Goal: Information Seeking & Learning: Check status

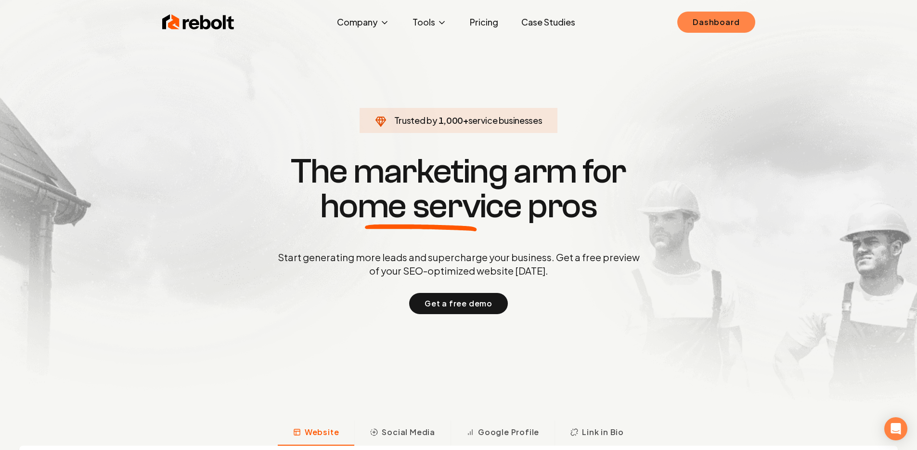
click at [710, 29] on link "Dashboard" at bounding box center [717, 22] width 78 height 21
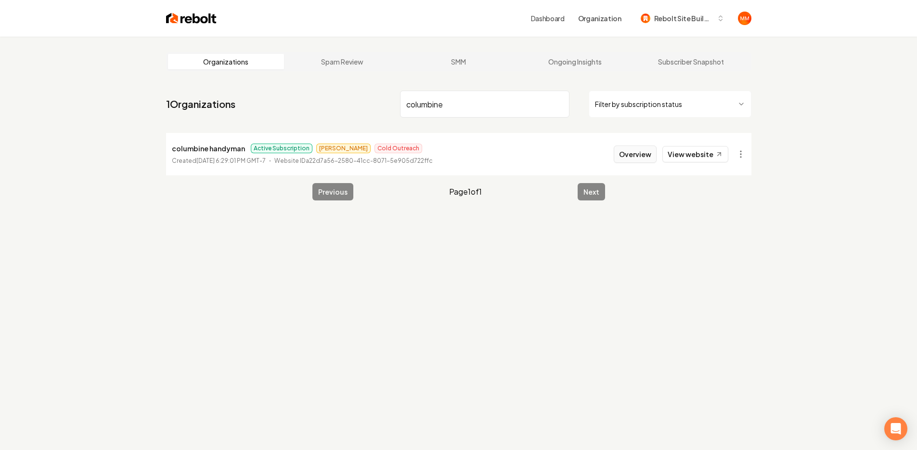
type input "columbine"
click at [627, 159] on button "Overview" at bounding box center [635, 153] width 43 height 17
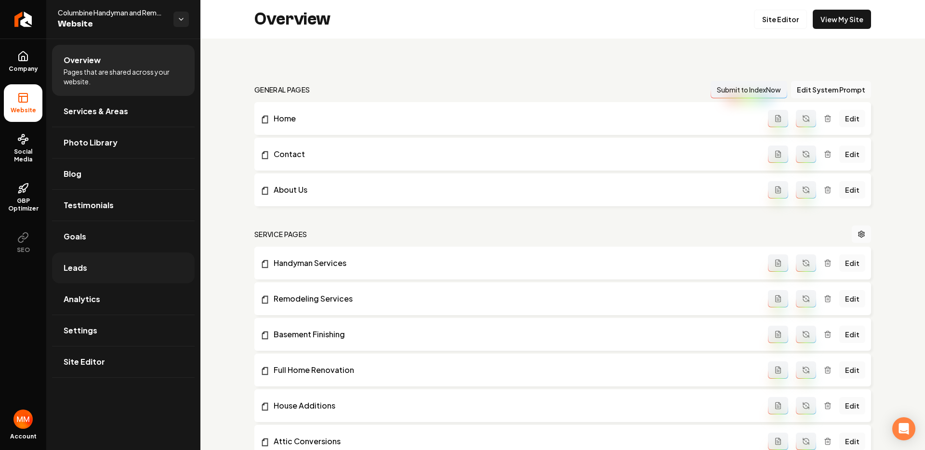
click at [103, 272] on link "Leads" at bounding box center [123, 267] width 143 height 31
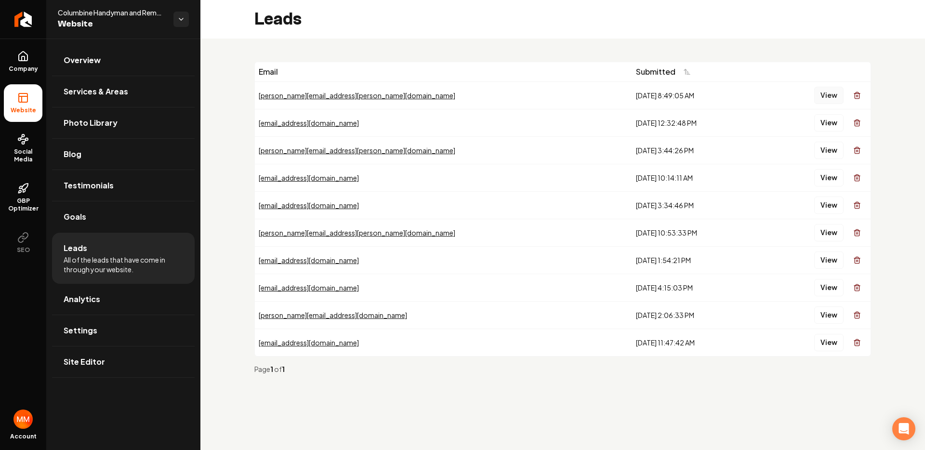
click at [821, 89] on button "View" at bounding box center [828, 95] width 29 height 17
click at [25, 20] on icon "Return to dashboard" at bounding box center [22, 19] width 15 height 15
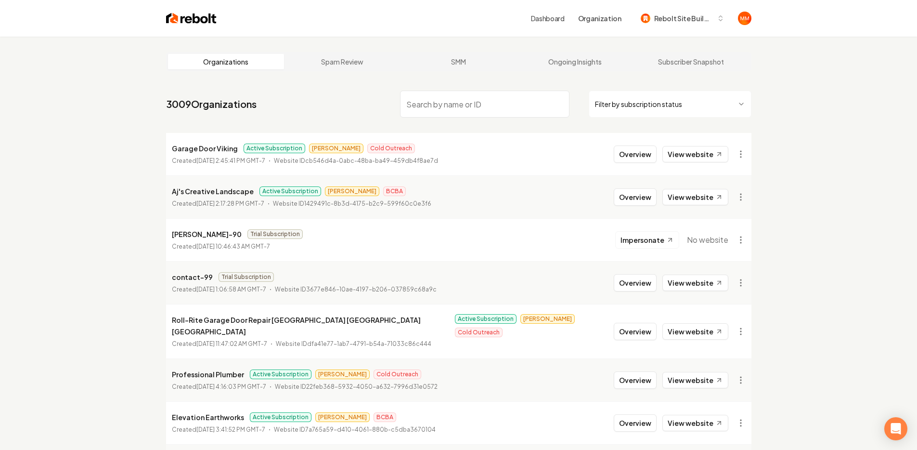
click at [474, 105] on input "search" at bounding box center [485, 104] width 170 height 27
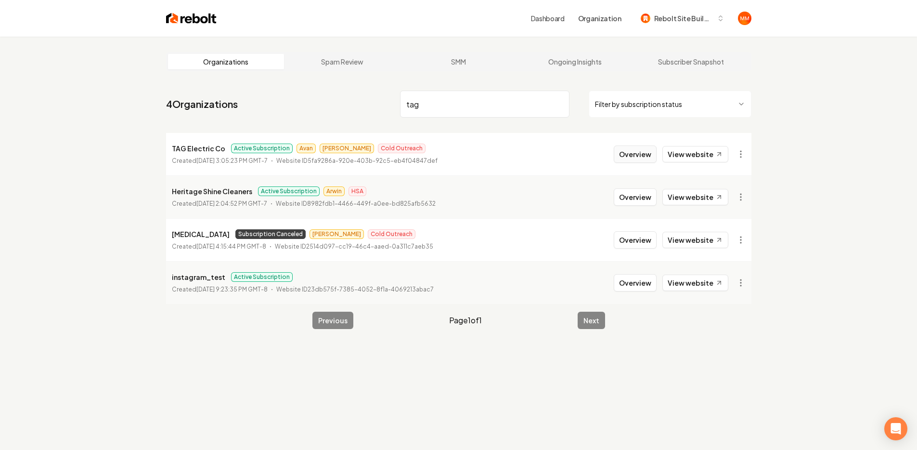
type input "tag"
click at [641, 152] on button "Overview" at bounding box center [635, 153] width 43 height 17
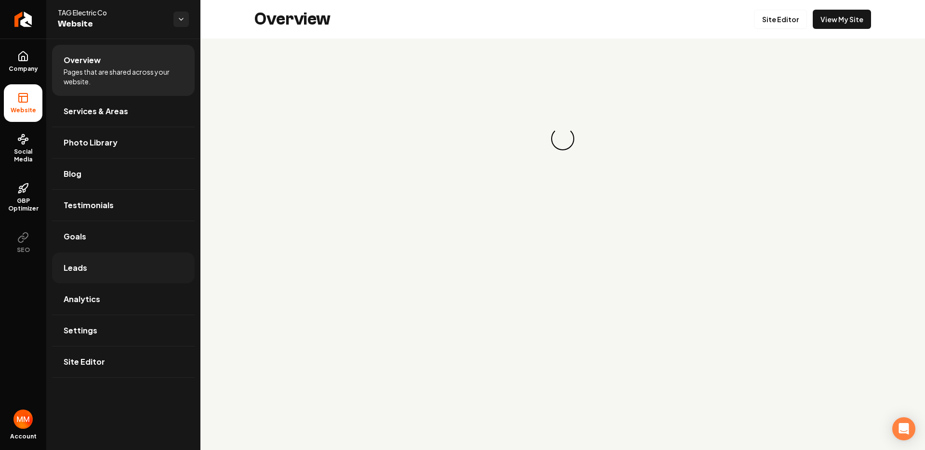
click at [108, 264] on link "Leads" at bounding box center [123, 267] width 143 height 31
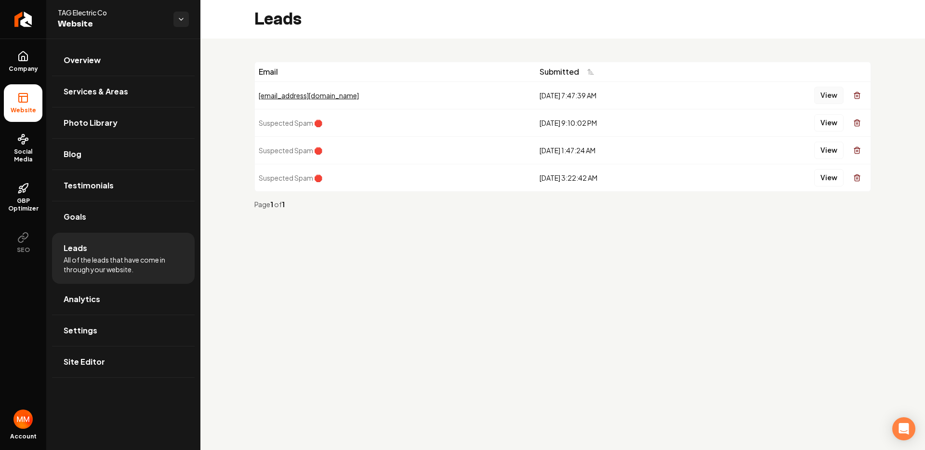
click at [820, 94] on button "View" at bounding box center [828, 95] width 29 height 17
click at [129, 64] on link "Overview" at bounding box center [123, 60] width 143 height 31
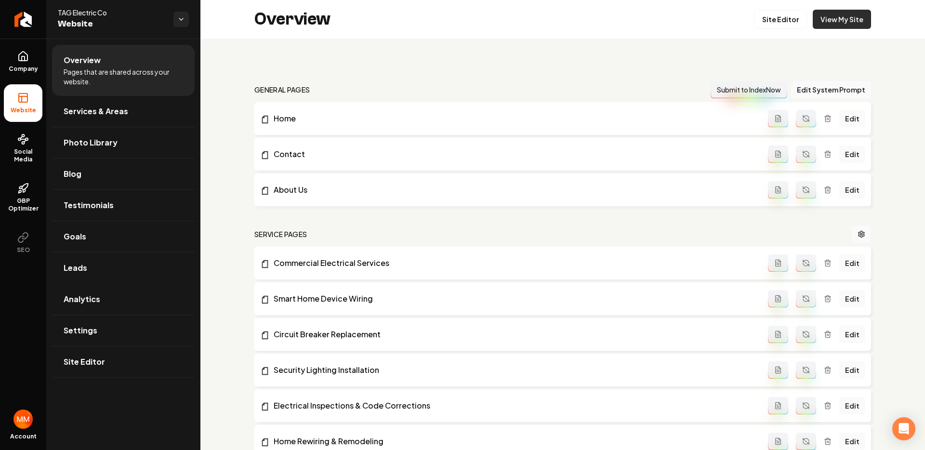
click at [828, 23] on link "View My Site" at bounding box center [841, 19] width 58 height 19
click at [17, 18] on icon "Return to dashboard" at bounding box center [22, 19] width 15 height 15
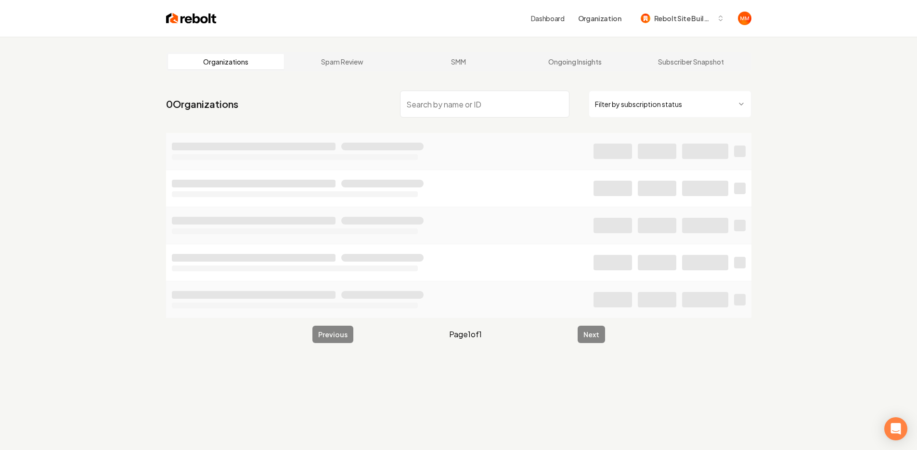
click at [506, 105] on input "search" at bounding box center [485, 104] width 170 height 27
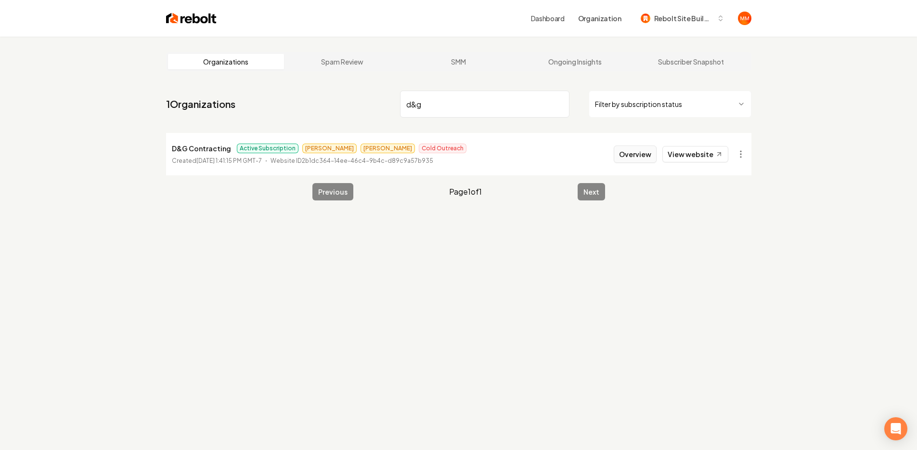
type input "d&g"
click at [637, 155] on button "Overview" at bounding box center [635, 153] width 43 height 17
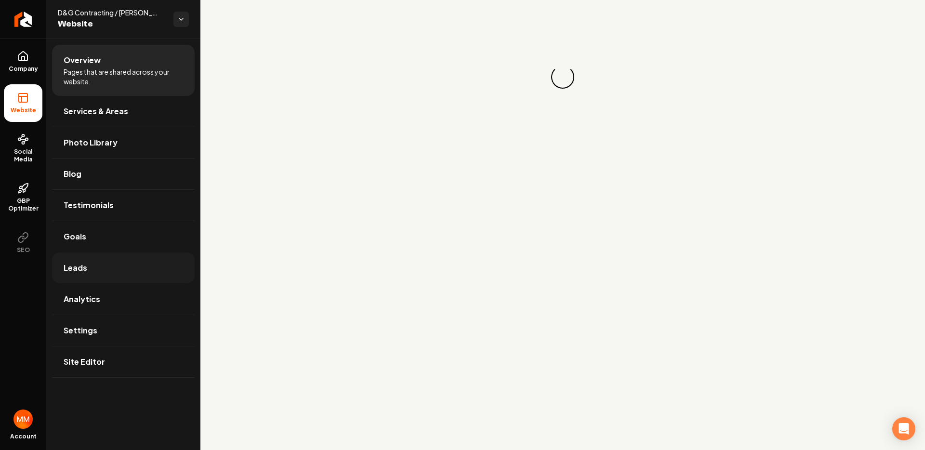
click at [104, 260] on link "Leads" at bounding box center [123, 267] width 143 height 31
